Goal: Use online tool/utility: Utilize a website feature to perform a specific function

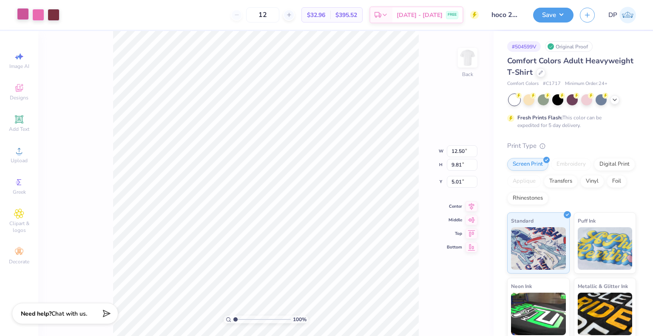
click at [21, 10] on div at bounding box center [23, 14] width 12 height 12
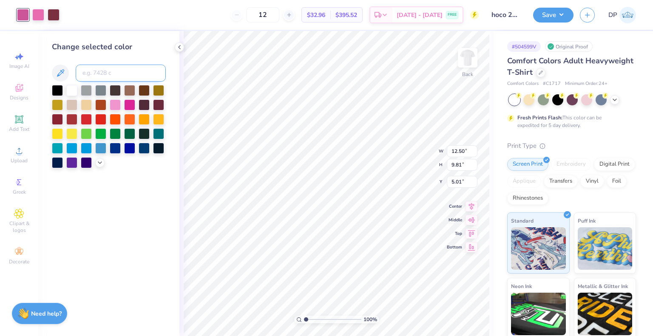
click at [108, 68] on input at bounding box center [121, 73] width 90 height 17
paste input
click at [39, 13] on div at bounding box center [38, 14] width 12 height 12
click at [105, 76] on input at bounding box center [121, 73] width 90 height 17
paste input
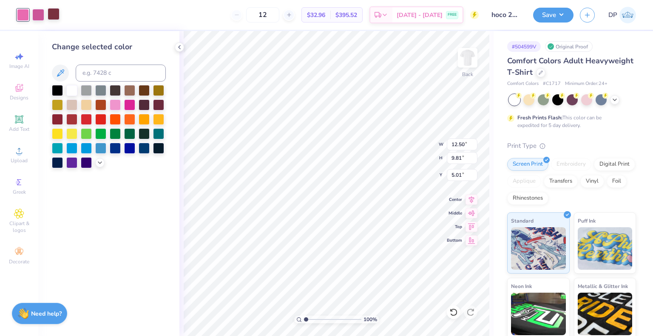
click at [58, 18] on div at bounding box center [54, 14] width 12 height 12
click at [119, 77] on input at bounding box center [121, 73] width 90 height 17
paste input
type input "218"
click at [44, 15] on div at bounding box center [38, 14] width 12 height 12
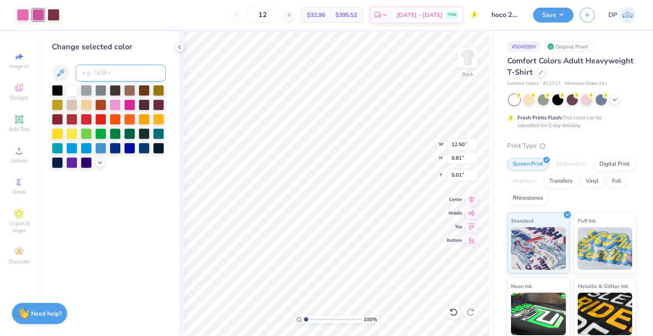
click at [97, 70] on input at bounding box center [121, 73] width 90 height 17
type input "218"
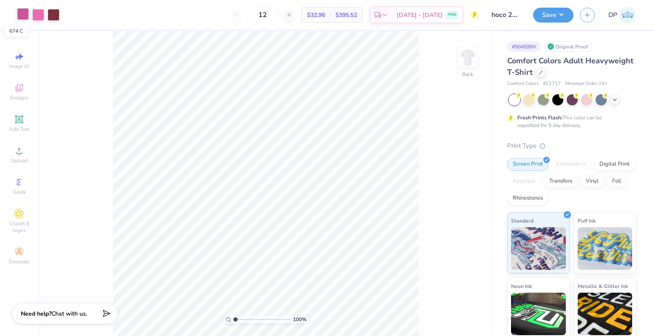
click at [24, 16] on div at bounding box center [23, 14] width 12 height 12
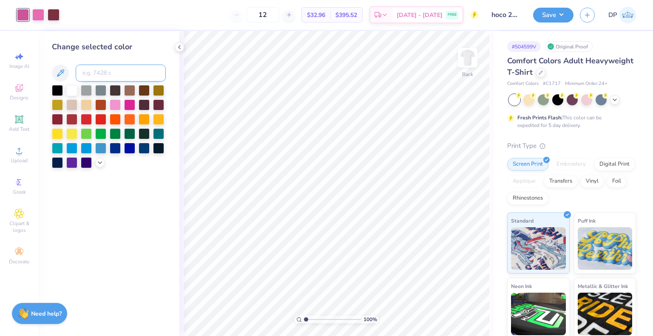
click at [88, 66] on input at bounding box center [121, 73] width 90 height 17
type input "218"
click at [57, 18] on div at bounding box center [54, 14] width 12 height 12
click at [111, 74] on input at bounding box center [121, 73] width 90 height 17
type input "218"
